Goal: Information Seeking & Learning: Learn about a topic

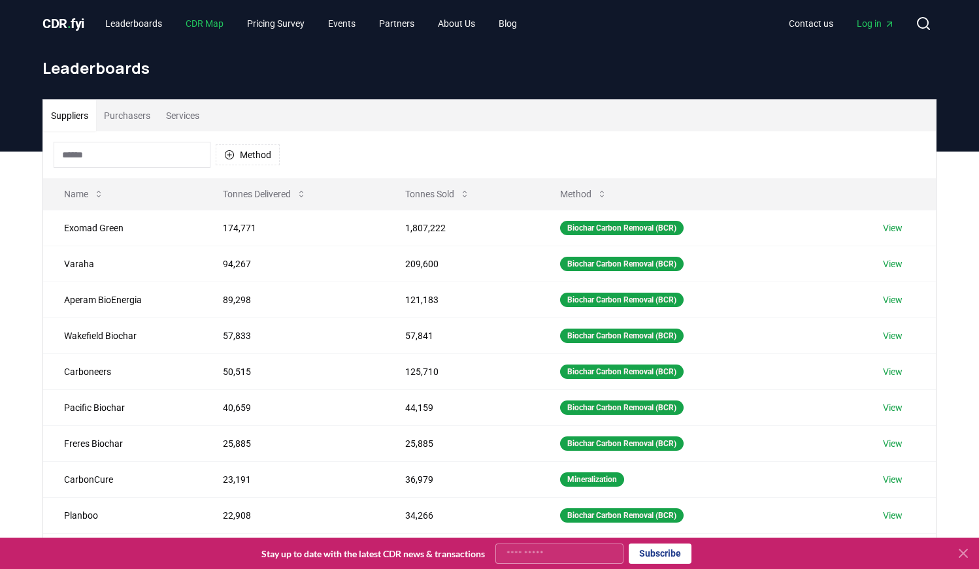
click at [214, 25] on link "CDR Map" at bounding box center [204, 24] width 59 height 24
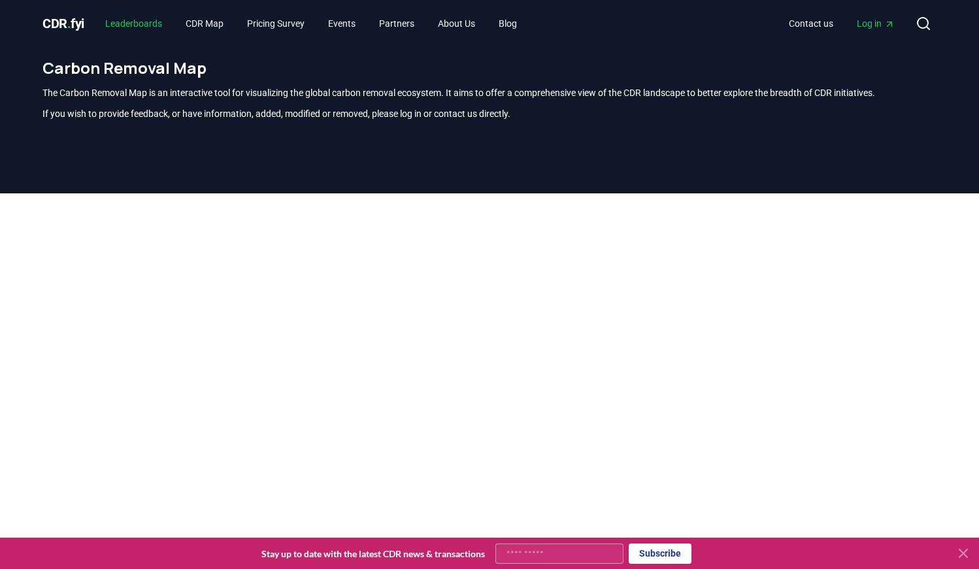
click at [122, 22] on link "Leaderboards" at bounding box center [134, 24] width 78 height 24
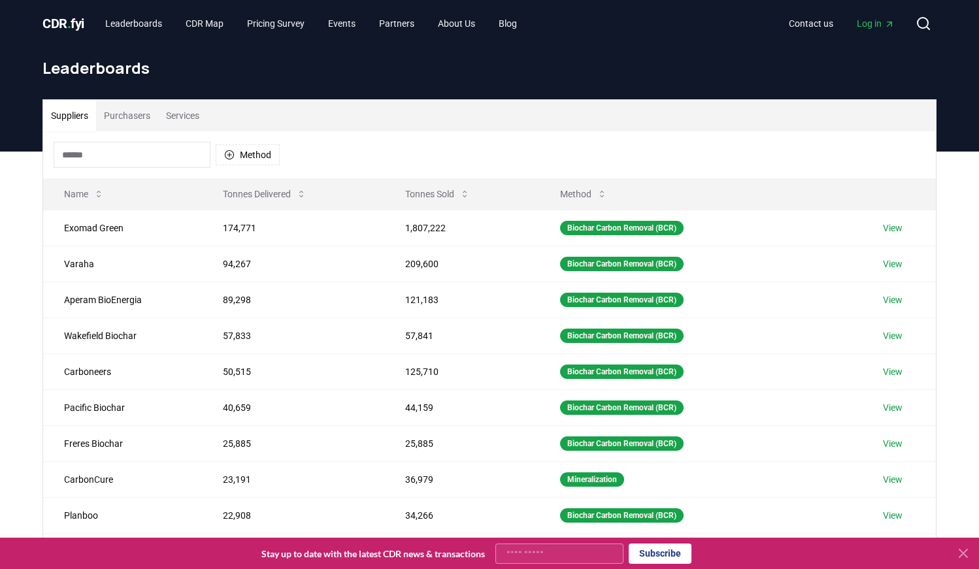
click at [66, 16] on span "CDR . fyi" at bounding box center [63, 24] width 42 height 16
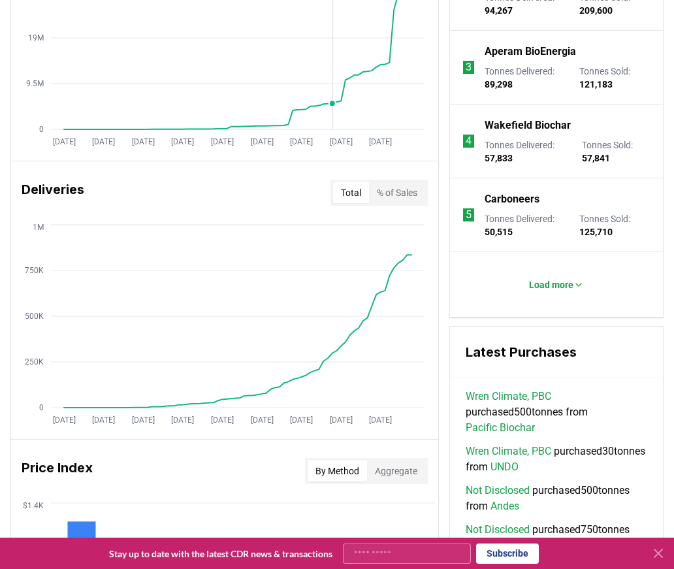
scroll to position [719, 0]
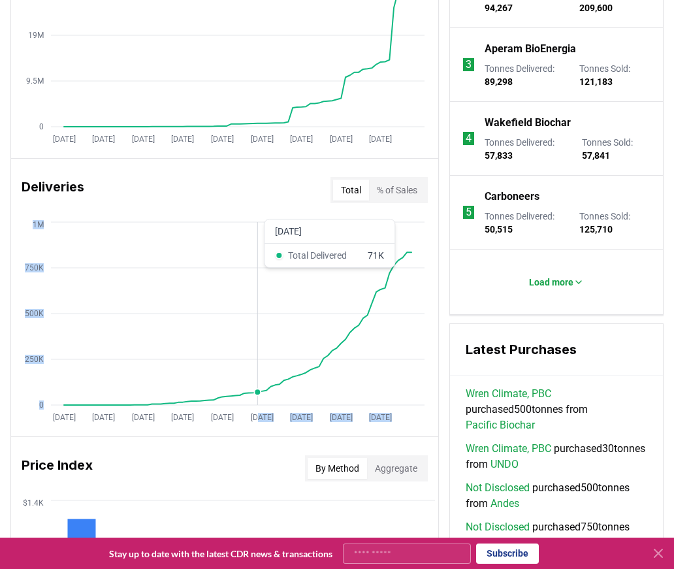
click at [258, 396] on icon "Jan 2019 Oct 2019 Jul 2020 Apr 2021 Jan 2022 Oct 2022 Jul 2023 Apr 2024 Jan 202…" at bounding box center [219, 323] width 417 height 209
click at [232, 487] on div "Price Index By Method Aggregate" at bounding box center [224, 468] width 427 height 47
click at [272, 389] on circle at bounding box center [271, 386] width 7 height 7
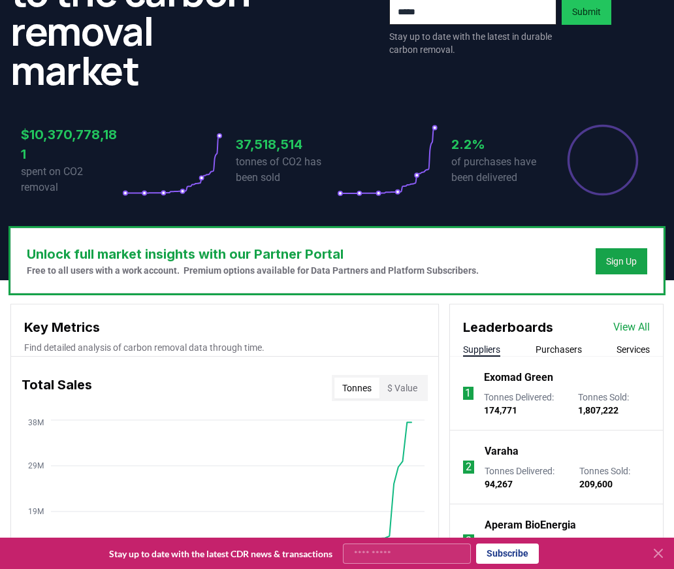
scroll to position [0, 0]
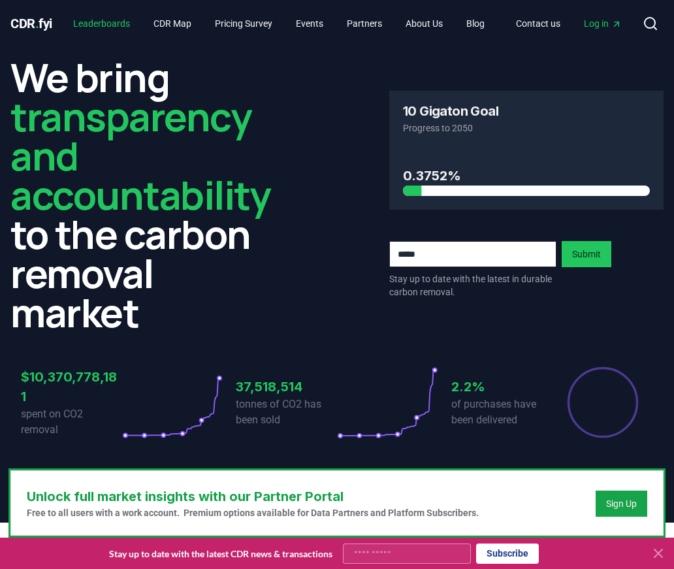
click at [100, 25] on link "Leaderboards" at bounding box center [102, 24] width 78 height 24
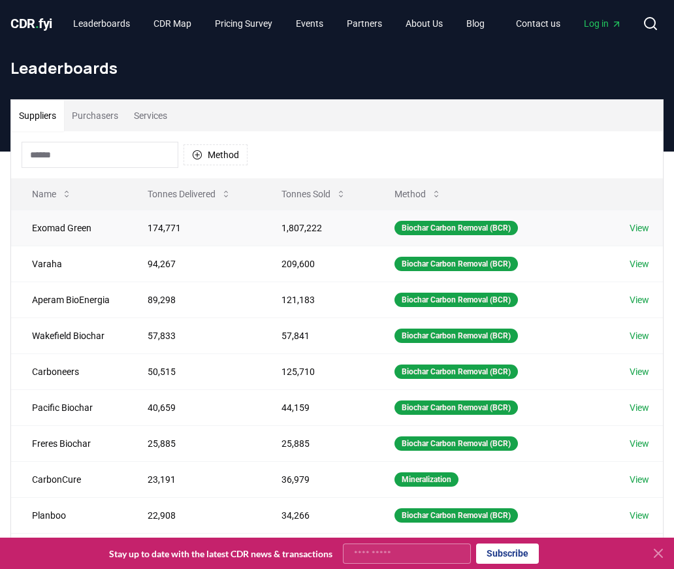
click at [637, 228] on link "View" at bounding box center [640, 227] width 20 height 13
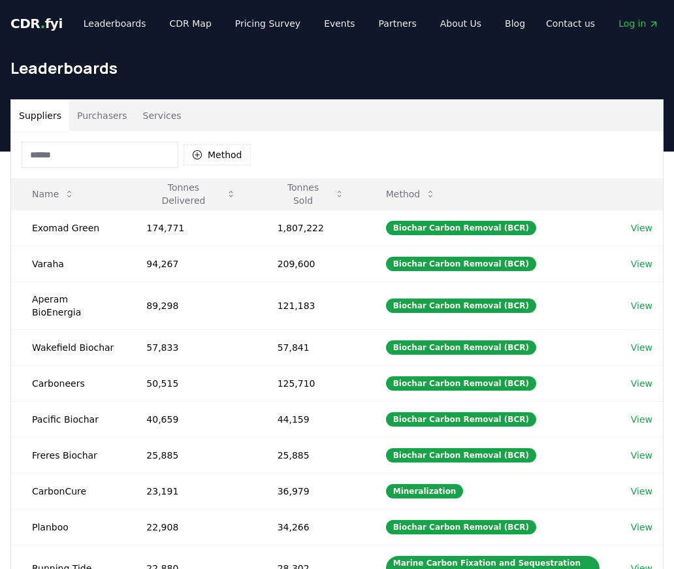
click at [35, 18] on span "CDR . fyi" at bounding box center [36, 24] width 52 height 16
